Goal: Find specific page/section: Find specific page/section

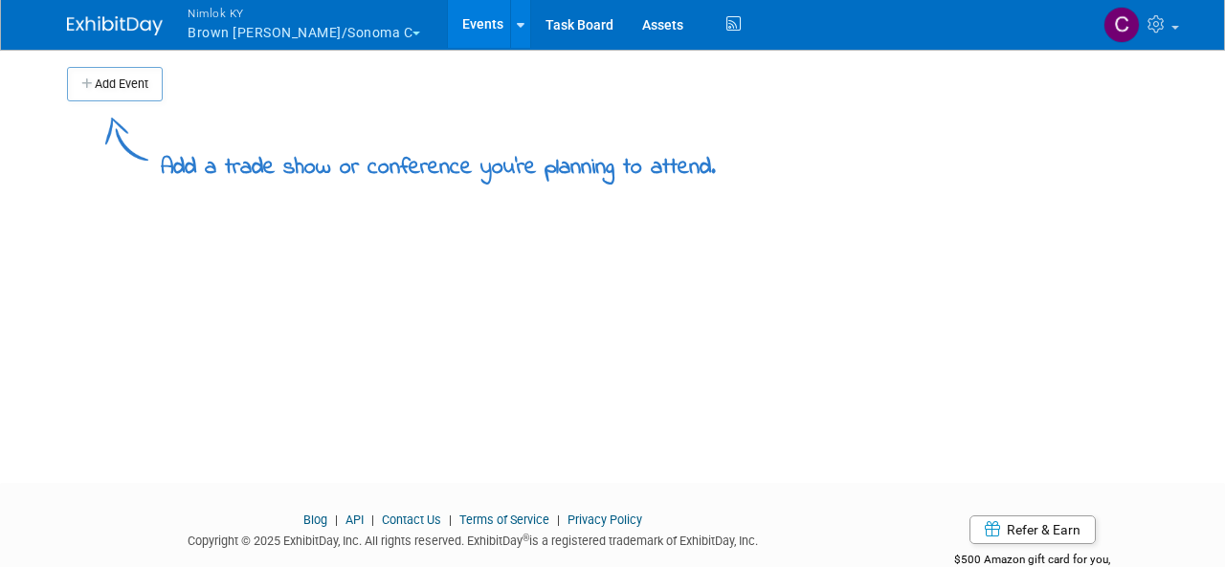
click at [320, 35] on button "Nimlok KY Brown Forman - Korbel/Sonoma C" at bounding box center [315, 25] width 258 height 50
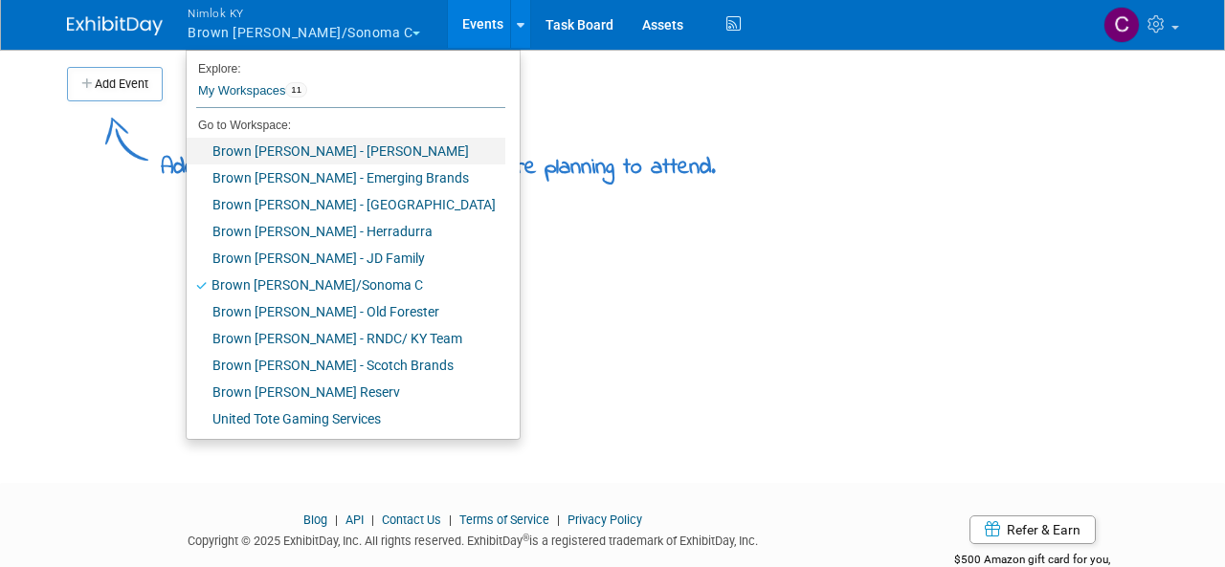
click at [341, 144] on link "Brown [PERSON_NAME] - [PERSON_NAME]" at bounding box center [346, 151] width 319 height 27
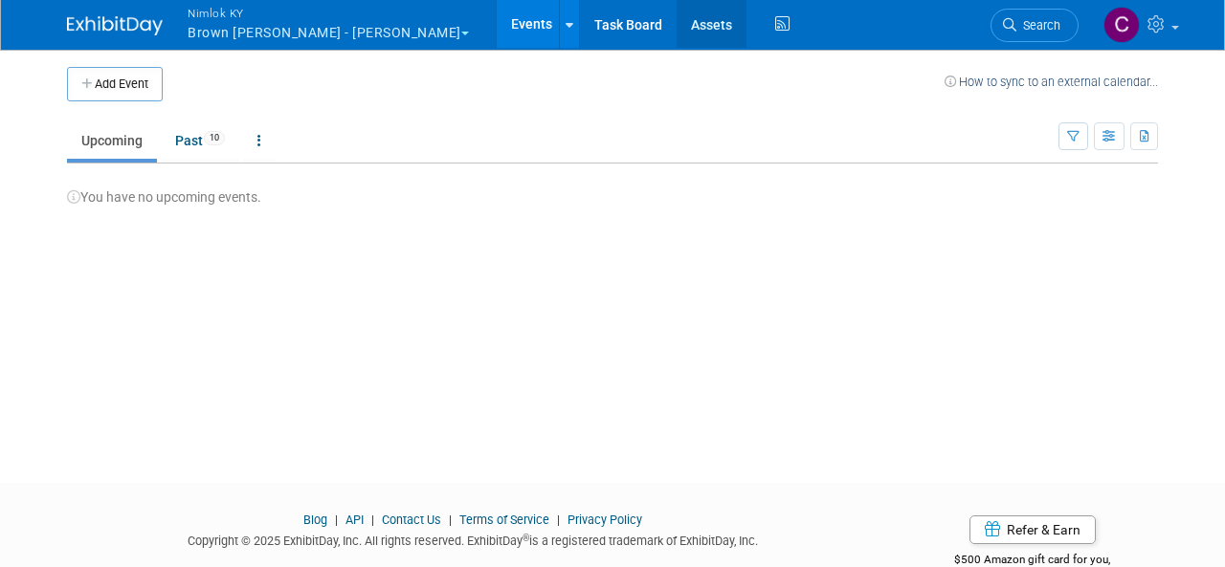
click at [677, 23] on link "Assets" at bounding box center [712, 24] width 70 height 48
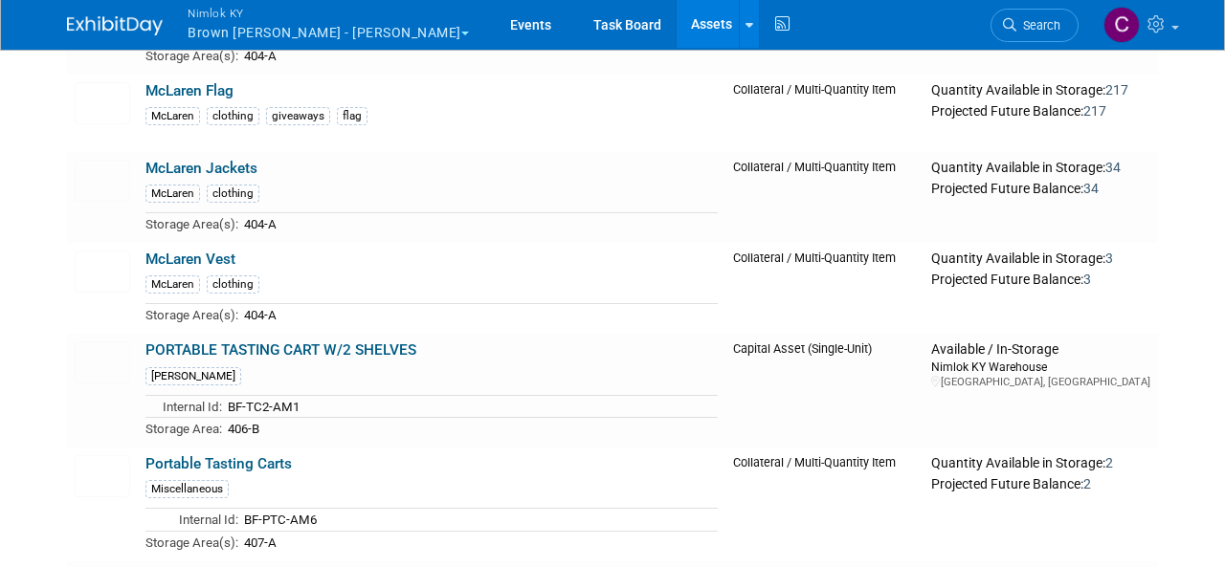
scroll to position [1615, 0]
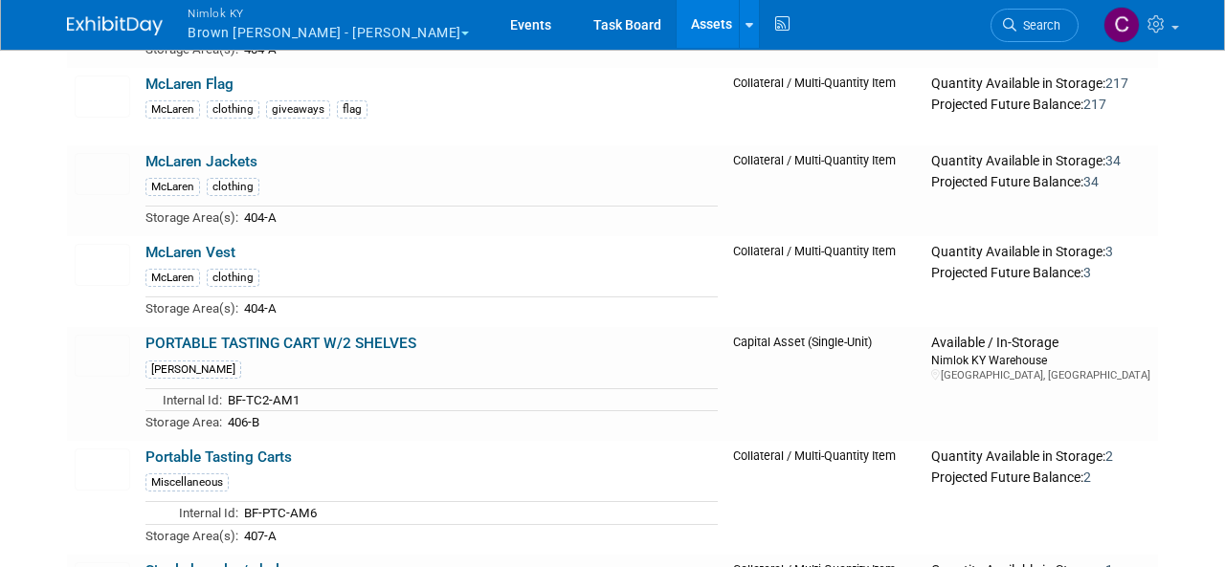
click at [315, 255] on td "McLaren Vest McLaren clothing Storage Area(s): 404-A" at bounding box center [432, 281] width 588 height 91
click at [95, 260] on img at bounding box center [102, 265] width 55 height 42
click at [309, 170] on td "McLaren Jackets McLaren clothing Storage Area(s): 404-A" at bounding box center [432, 190] width 588 height 91
click at [107, 166] on img at bounding box center [102, 174] width 55 height 42
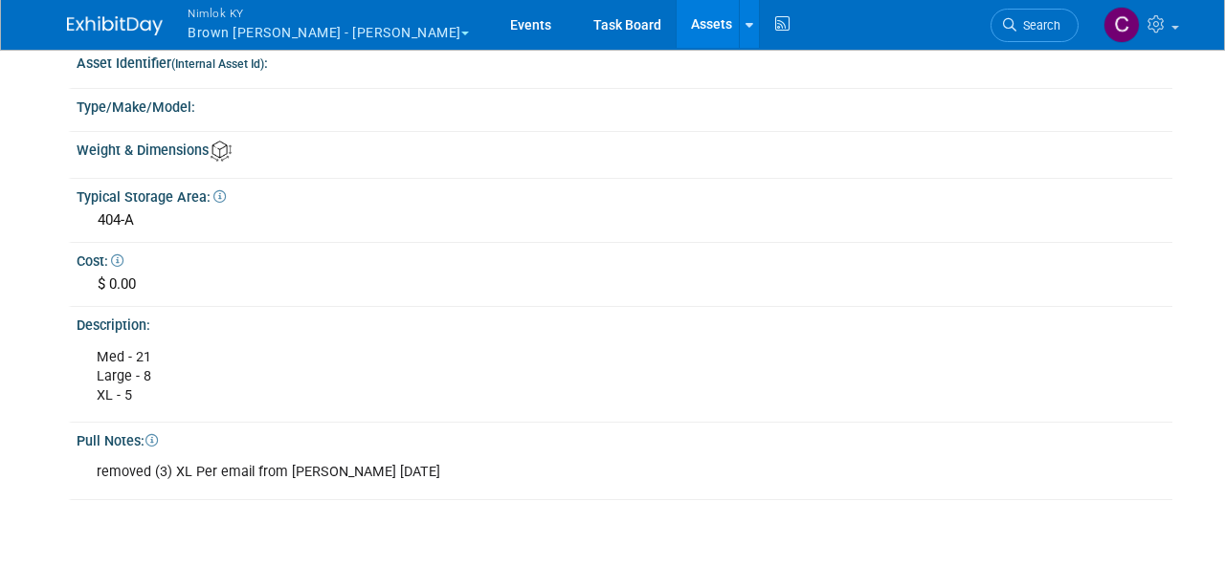
scroll to position [420, 0]
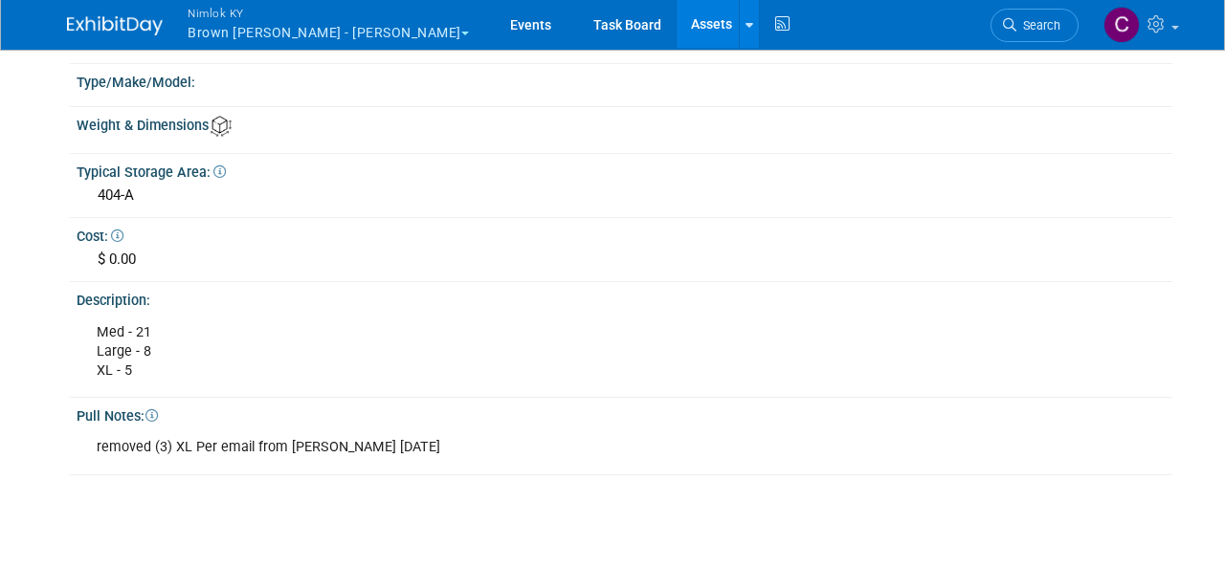
click at [109, 339] on div "Med - 21 Large - 8 XL - 5" at bounding box center [521, 352] width 876 height 77
drag, startPoint x: 100, startPoint y: 331, endPoint x: 184, endPoint y: 362, distance: 89.6
click at [184, 362] on div "Med - 21 Large - 8 XL - 5" at bounding box center [521, 352] width 876 height 77
copy div "Med - 21 Large - 8 XL - 5"
